Goal: Task Accomplishment & Management: Use online tool/utility

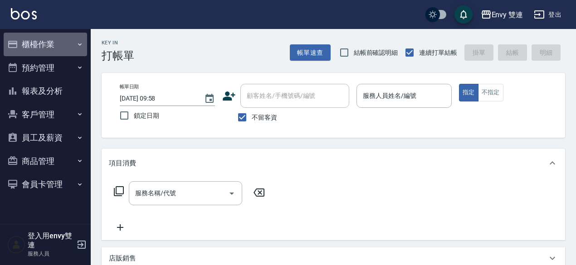
click at [47, 36] on button "櫃檯作業" at bounding box center [45, 45] width 83 height 24
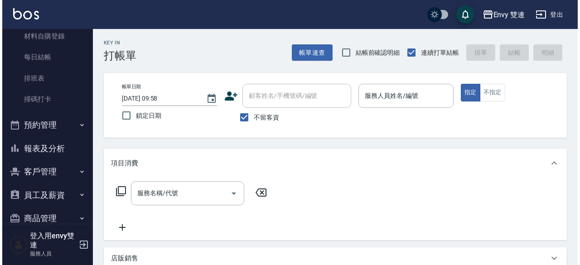
scroll to position [168, 0]
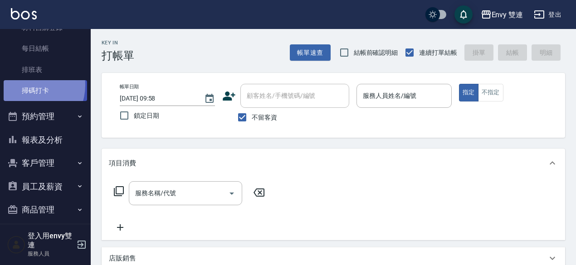
click at [27, 85] on link "掃碼打卡" at bounding box center [45, 90] width 83 height 21
